Goal: Task Accomplishment & Management: Complete application form

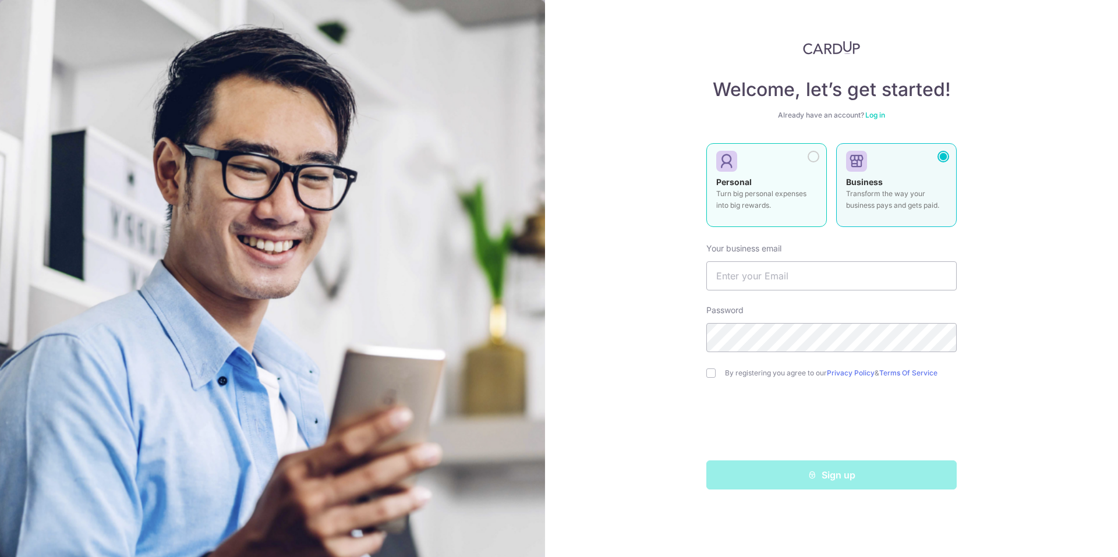
click at [813, 158] on div at bounding box center [814, 157] width 12 height 12
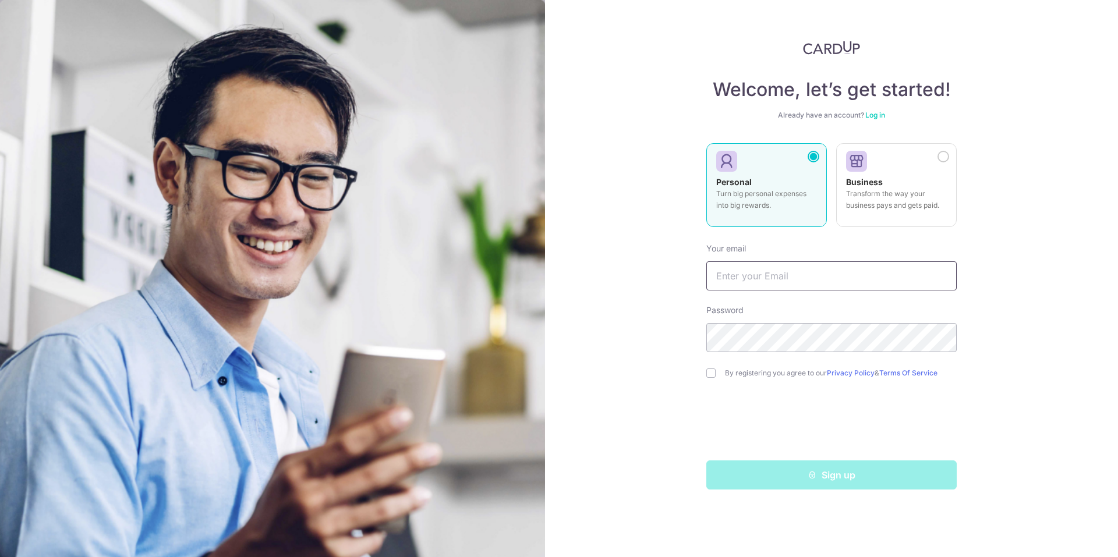
click at [774, 278] on input "text" at bounding box center [831, 276] width 250 height 29
type input "[EMAIL_ADDRESS][DOMAIN_NAME]"
click at [704, 371] on div "Welcome, let’s get started! Already have an account? Log in Personal Turn big p…" at bounding box center [831, 278] width 573 height 557
click at [708, 371] on input "checkbox" at bounding box center [710, 373] width 9 height 9
checkbox input "true"
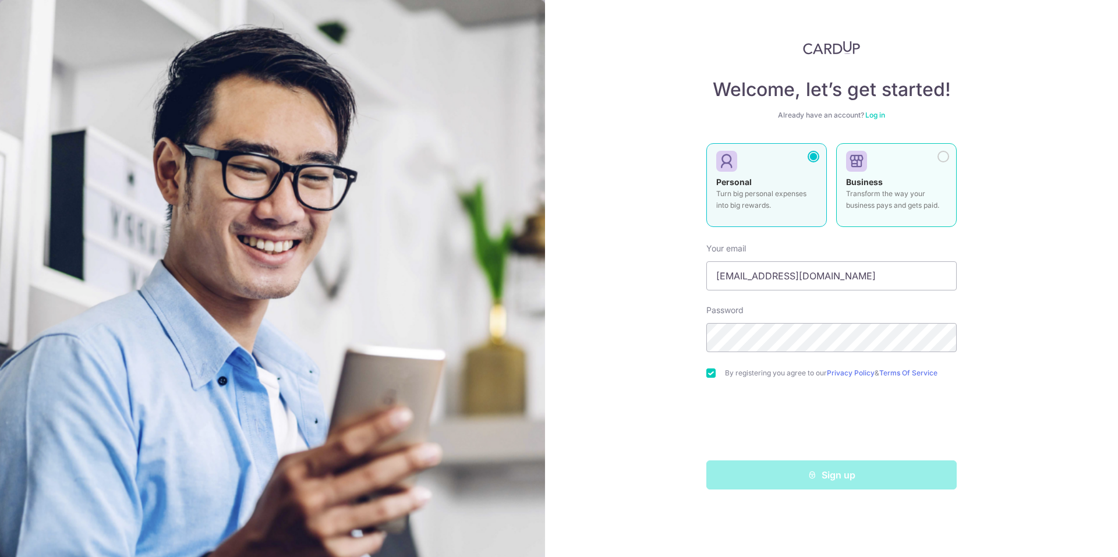
click at [942, 153] on div at bounding box center [944, 157] width 12 height 12
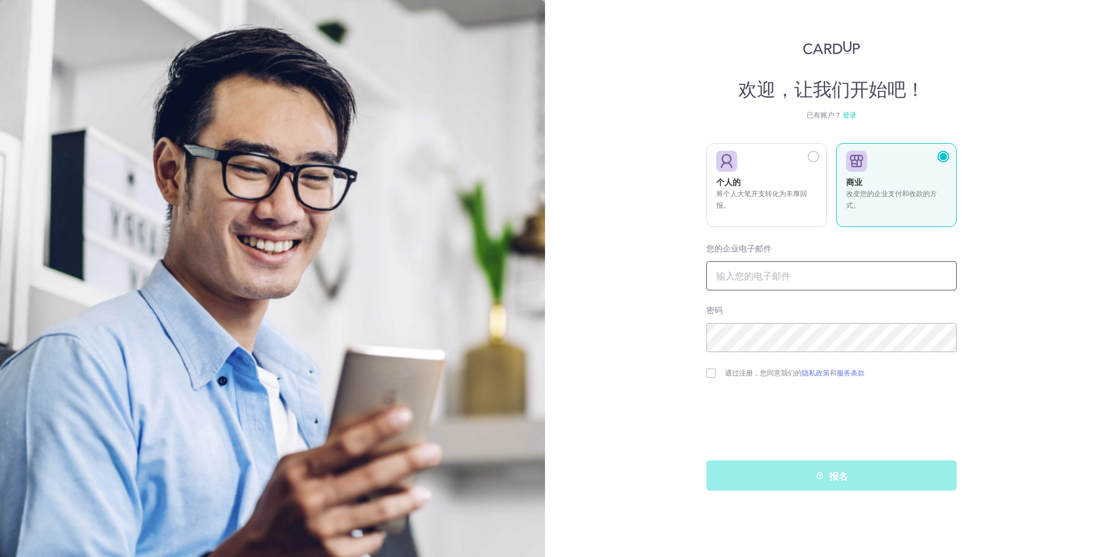
click at [730, 280] on input "text" at bounding box center [831, 276] width 250 height 29
type input "[DOMAIN_NAME][EMAIL_ADDRESS][DOMAIN_NAME]"
click at [713, 375] on input "checkbox" at bounding box center [710, 373] width 9 height 9
checkbox input "true"
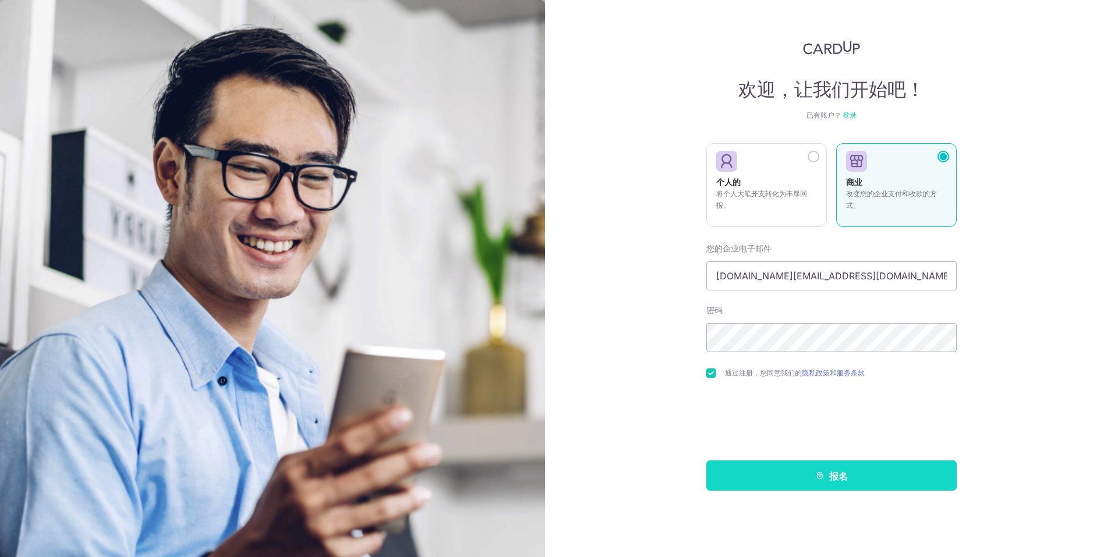
click at [822, 477] on icon "submit" at bounding box center [819, 475] width 9 height 9
